Goal: Find specific page/section: Find specific page/section

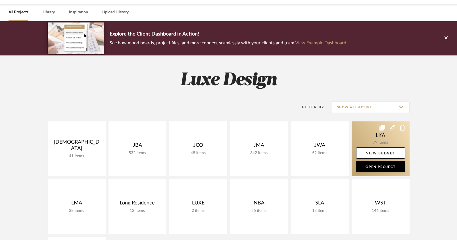
scroll to position [21, 0]
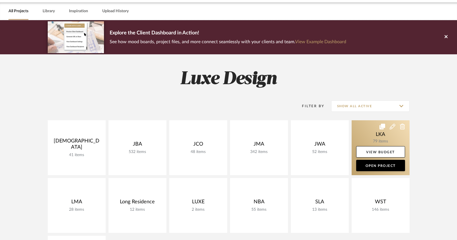
click at [381, 132] on link at bounding box center [380, 147] width 58 height 55
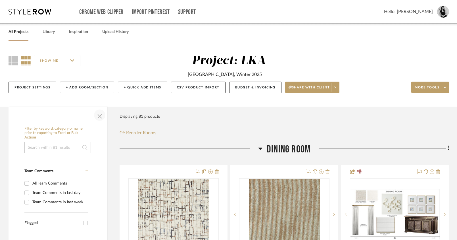
click at [100, 116] on span "button" at bounding box center [100, 115] width 14 height 14
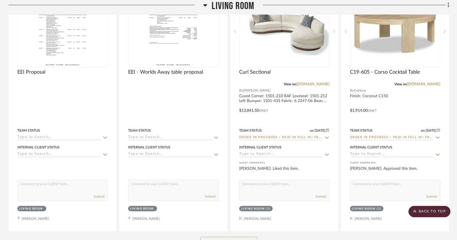
scroll to position [1413, 0]
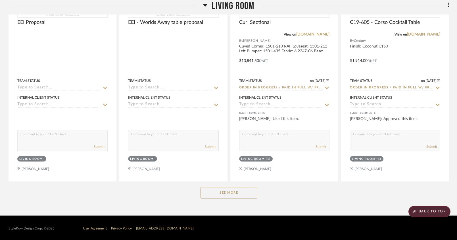
click at [232, 192] on button "See More" at bounding box center [228, 192] width 57 height 11
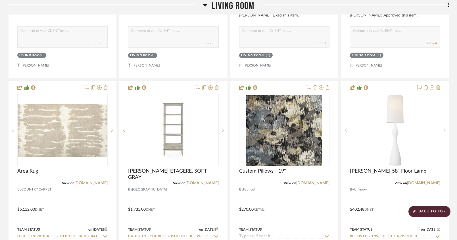
scroll to position [1572, 0]
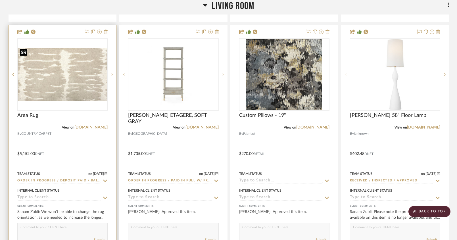
click at [65, 67] on div at bounding box center [62, 74] width 90 height 72
click at [68, 80] on img "0" at bounding box center [62, 74] width 89 height 53
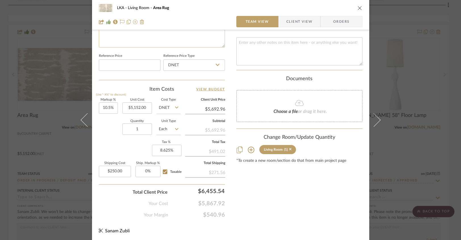
scroll to position [0, 0]
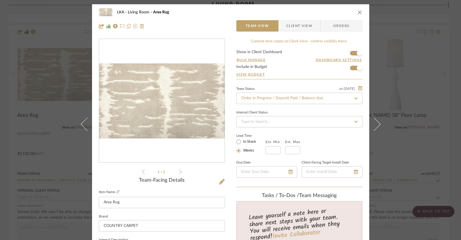
click at [357, 12] on icon "close" at bounding box center [359, 12] width 5 height 5
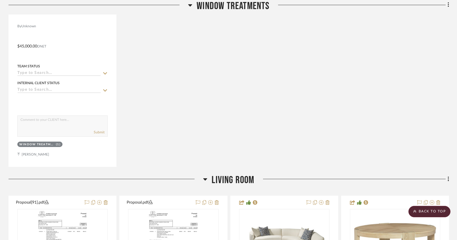
scroll to position [1122, 0]
